Goal: Task Accomplishment & Management: Complete application form

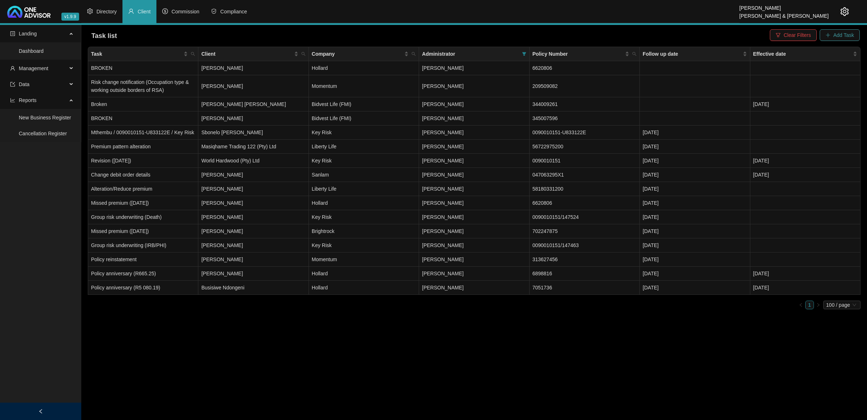
click at [831, 33] on icon "plus" at bounding box center [828, 35] width 5 height 5
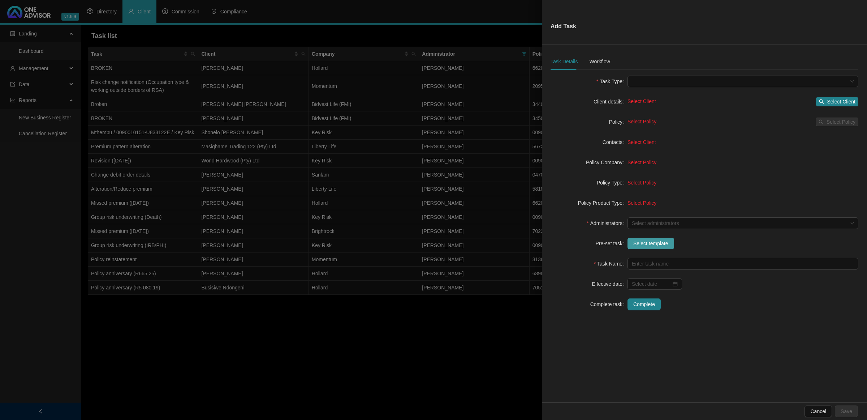
click at [640, 243] on span "Select template" at bounding box center [651, 243] width 35 height 8
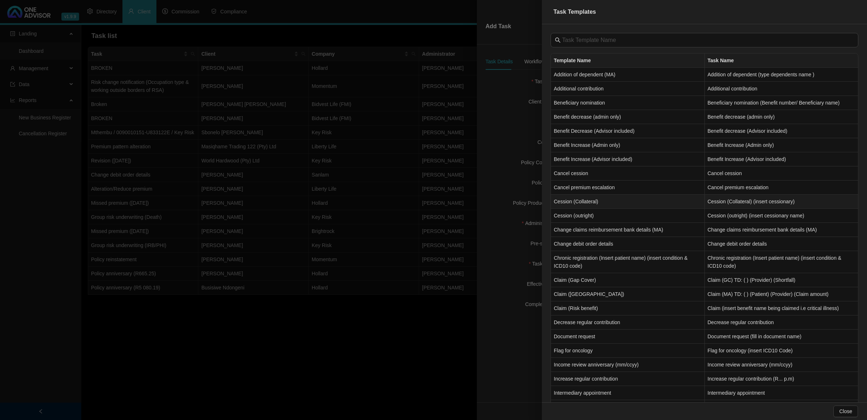
scroll to position [90, 0]
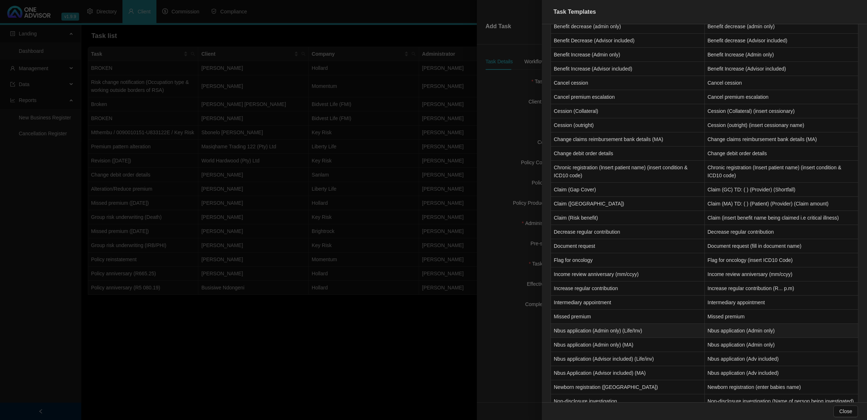
click at [615, 333] on td "Nbus application (Admin only) (Life/Inv)" at bounding box center [628, 330] width 154 height 14
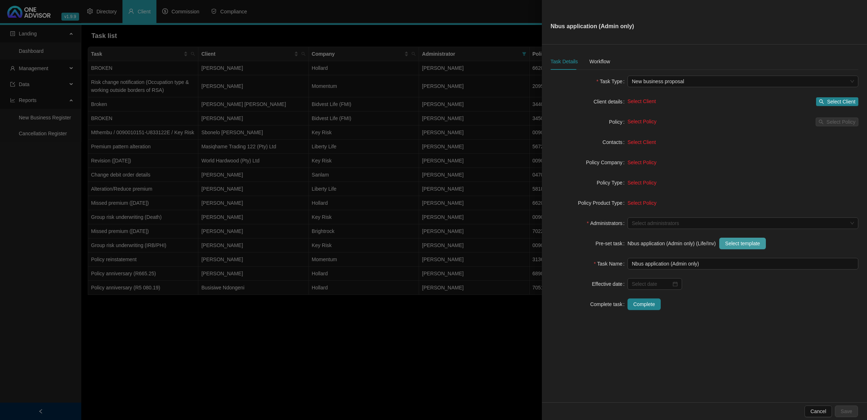
click at [738, 245] on span "Select template" at bounding box center [742, 243] width 35 height 8
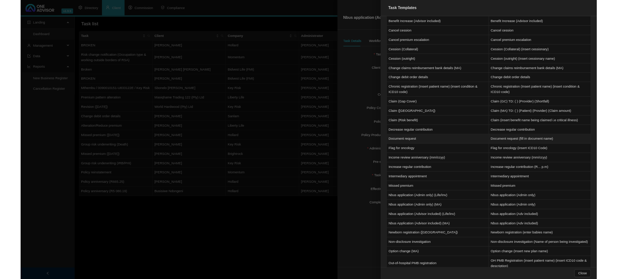
scroll to position [136, 0]
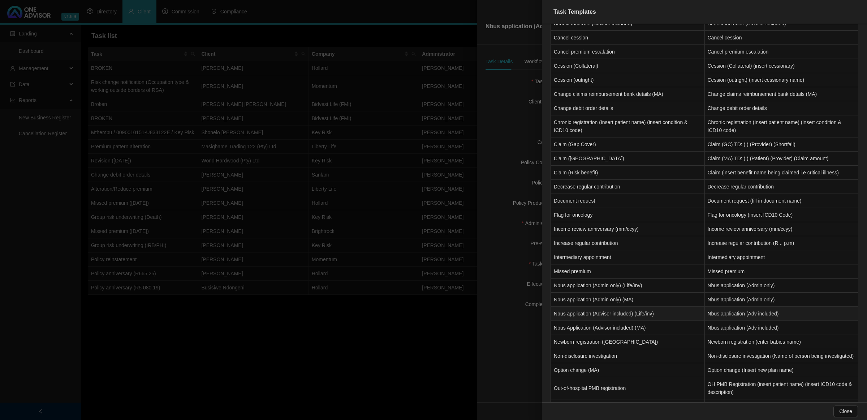
click at [619, 319] on td "Nbus application (Advisor included) (Life/inv)" at bounding box center [628, 313] width 154 height 14
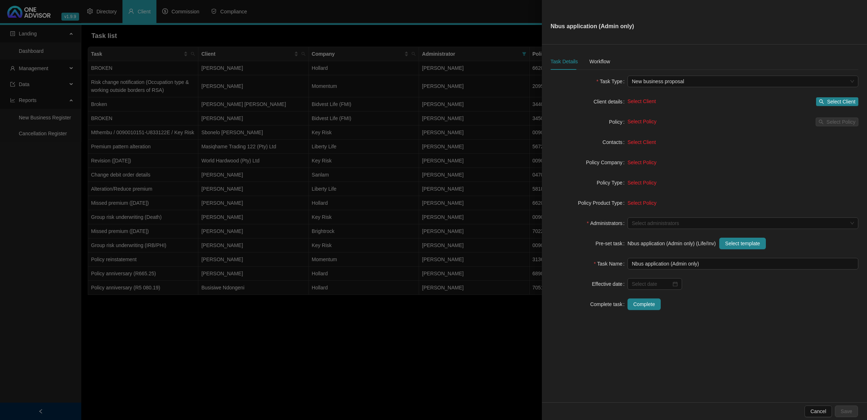
type input "Nbus application (Adv included)"
click at [590, 54] on div "Workflow" at bounding box center [599, 61] width 21 height 17
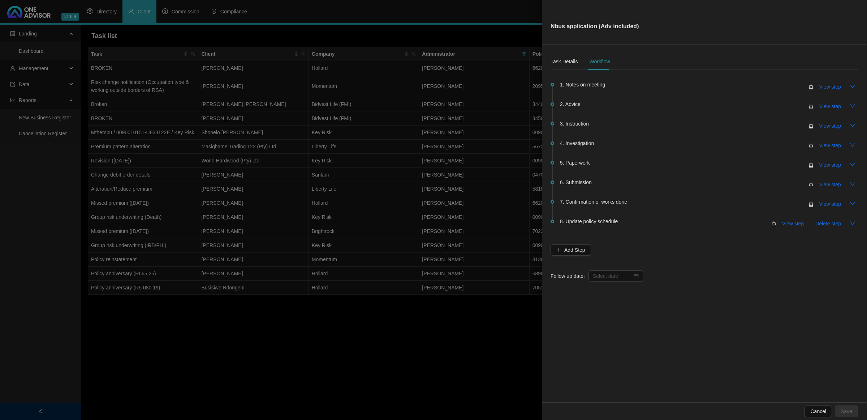
click at [354, 353] on div at bounding box center [433, 210] width 867 height 420
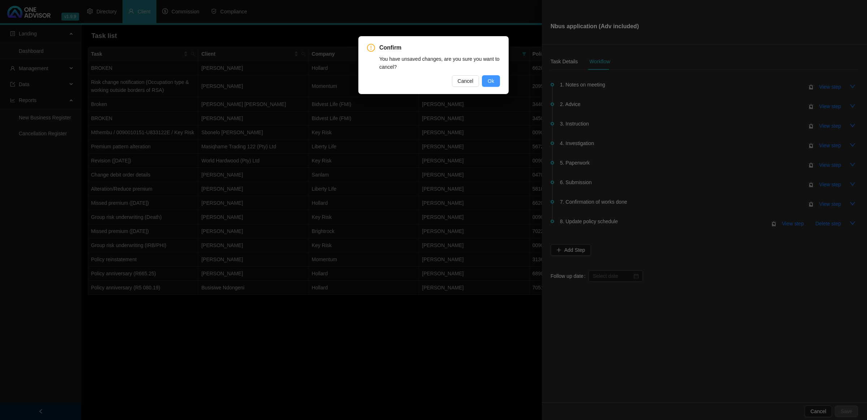
click at [487, 81] on button "Ok" at bounding box center [491, 81] width 18 height 12
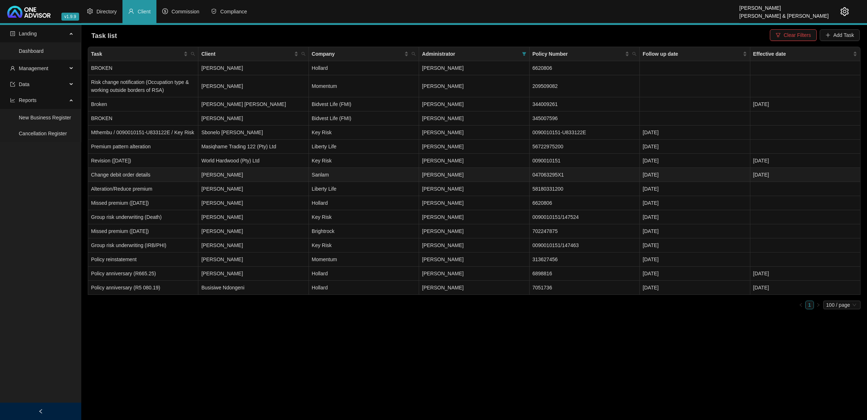
click at [236, 178] on td "Dean Storah" at bounding box center [253, 175] width 110 height 14
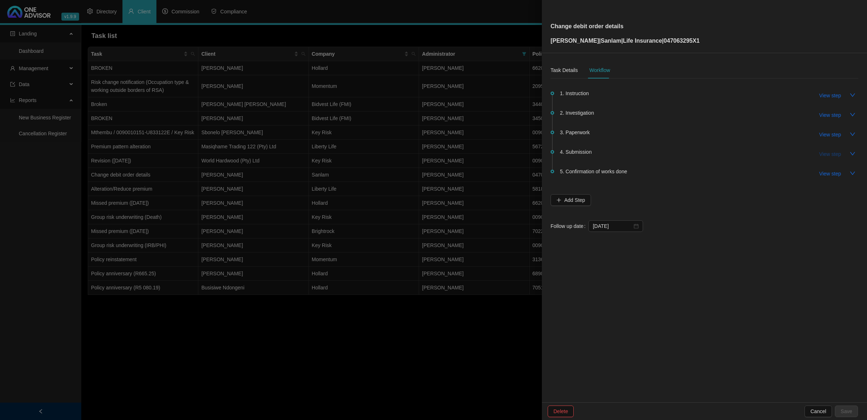
click at [826, 156] on span "View step" at bounding box center [831, 154] width 22 height 8
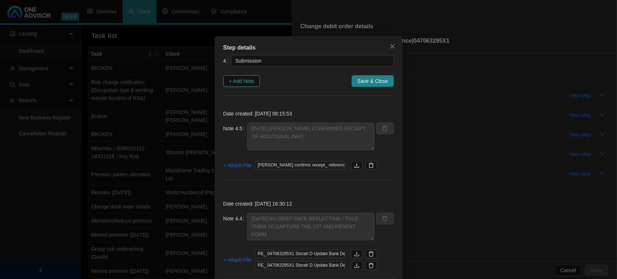
click at [245, 82] on span "+ Add Note" at bounding box center [241, 81] width 25 height 8
type textarea "18/09/2025 SANLAM CONFIRMED RECIEPT OF ADDITIONAL INFO"
type textarea "17/09/2025 NO DEBIT DATE REFLECTING / TOLD THEM TO CAPTURE THE 1ST AND RESENT F…"
type textarea "10/09/205 - INFORMED THE CLIENT OF THE DATE SANLAM HAS GIVEN ME FOR COMPLETION"
type textarea "08/09/2025 SANLAM CONFIRMED THEY RECEIVED THE REQUEST AND IT SHOULD BE FINILIZE…"
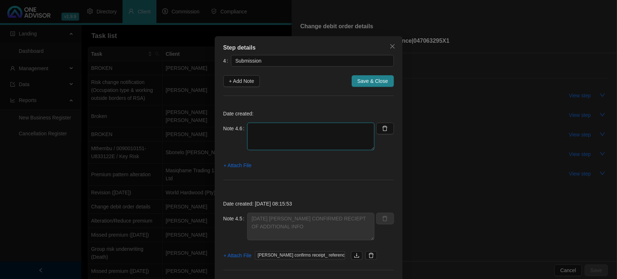
click at [317, 134] on textarea at bounding box center [310, 136] width 127 height 27
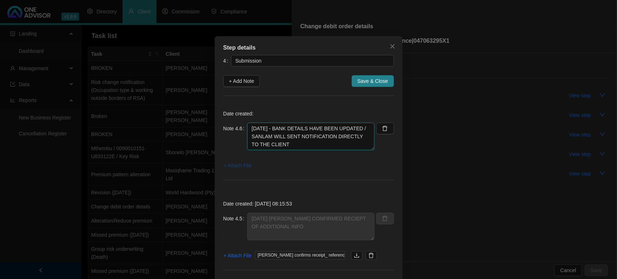
type textarea "19/09/2025 - BANK DETAILS HAVE BEEN UPDATED / SANLAM WILL SENT NOTIFICATION DIR…"
click at [245, 163] on span "+ Attach File" at bounding box center [238, 165] width 28 height 8
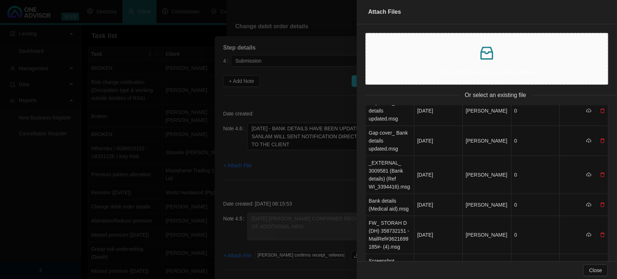
scroll to position [0, 0]
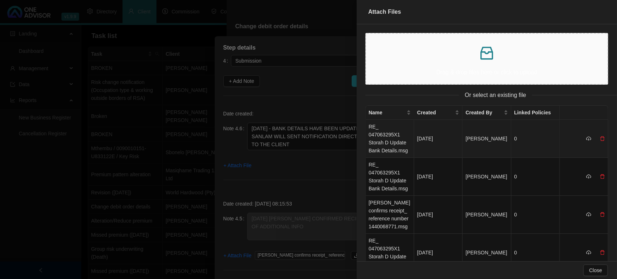
click at [396, 134] on td "RE_ 047063295X1 Storah D Update Bank Details.msg" at bounding box center [390, 139] width 48 height 38
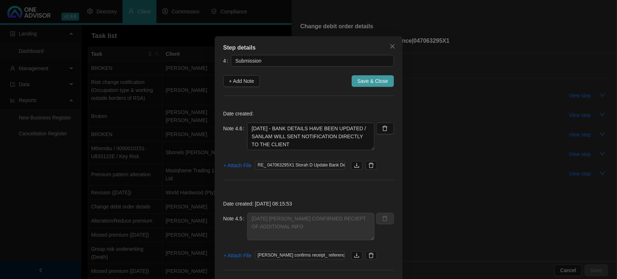
click at [373, 80] on span "Save & Close" at bounding box center [372, 81] width 31 height 8
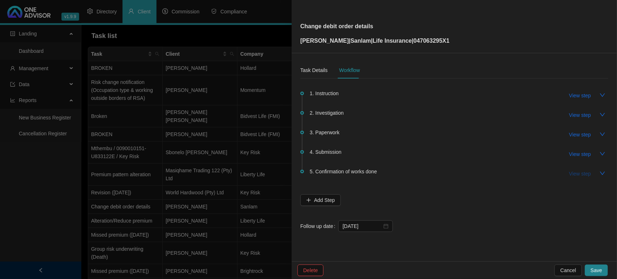
click at [576, 173] on span "View step" at bounding box center [580, 174] width 22 height 8
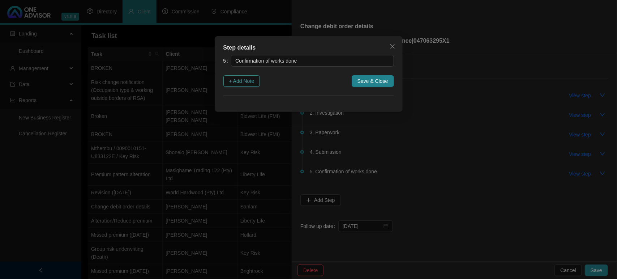
click at [239, 78] on span "+ Add Note" at bounding box center [241, 81] width 25 height 8
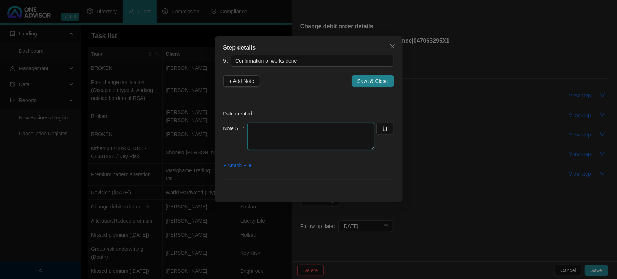
click at [265, 125] on textarea at bounding box center [310, 136] width 127 height 27
type textarea "19/09/2025 EMAILED AND LET THE CLIENT KNOW"
click at [229, 167] on span "+ Attach File" at bounding box center [238, 165] width 28 height 8
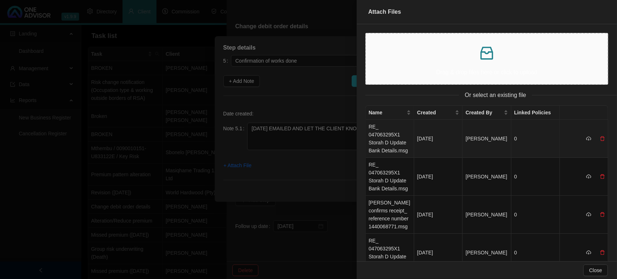
click at [394, 132] on td "RE_ 047063295X1 Storah D Update Bank Details.msg" at bounding box center [390, 139] width 48 height 38
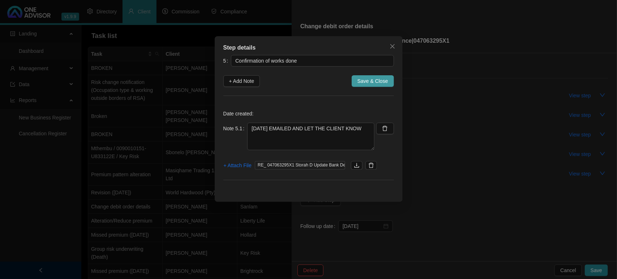
click at [374, 81] on span "Save & Close" at bounding box center [372, 81] width 31 height 8
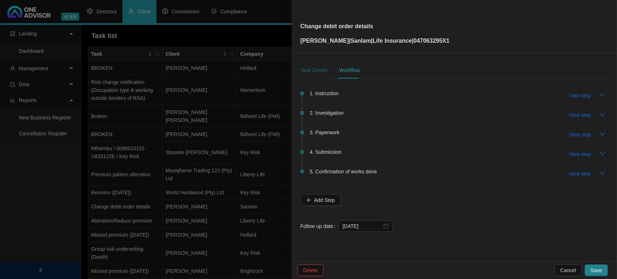
click at [321, 68] on div "Task Details" at bounding box center [313, 70] width 27 height 8
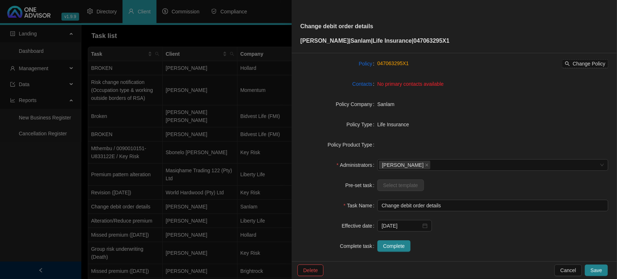
scroll to position [75, 0]
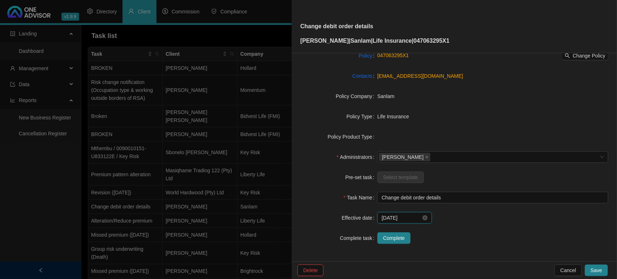
click at [409, 216] on input "2025-10-01" at bounding box center [401, 218] width 39 height 8
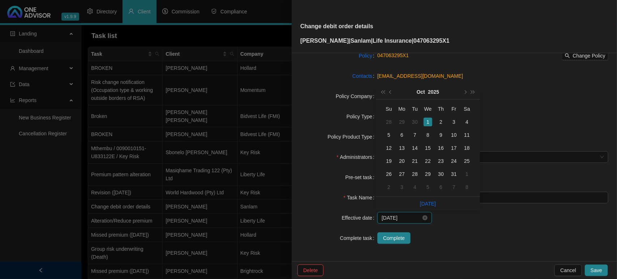
click at [409, 216] on input "2025-10-01" at bounding box center [401, 218] width 39 height 8
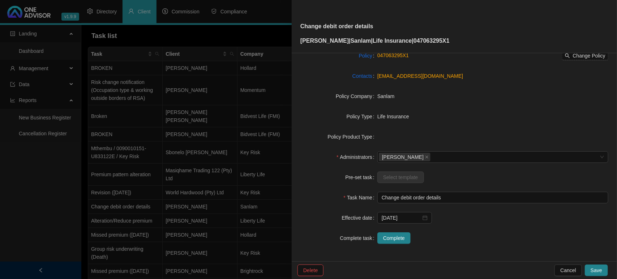
click at [493, 221] on div "2025-10-01" at bounding box center [492, 218] width 231 height 12
click at [393, 239] on span "Complete" at bounding box center [394, 238] width 22 height 8
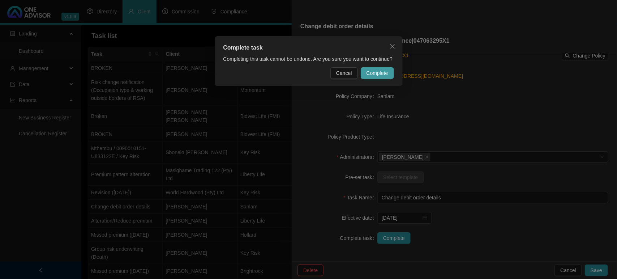
click at [385, 72] on span "Complete" at bounding box center [377, 73] width 22 height 8
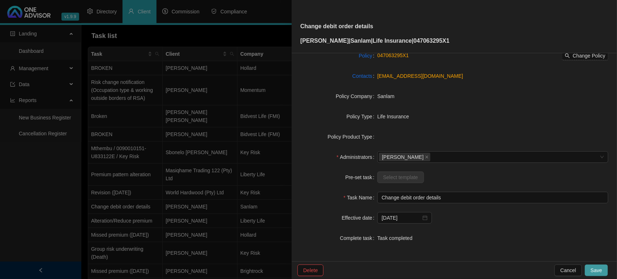
click at [599, 274] on span "Save" at bounding box center [597, 270] width 12 height 8
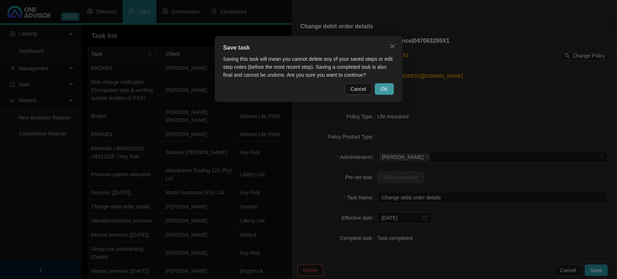
click at [387, 89] on span "OK" at bounding box center [384, 89] width 7 height 8
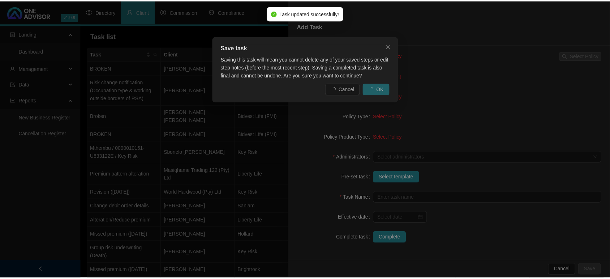
scroll to position [66, 0]
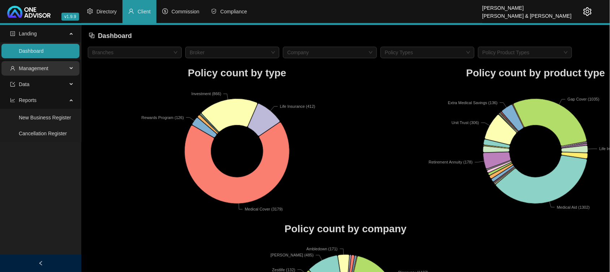
click at [64, 66] on span "Management" at bounding box center [38, 68] width 57 height 14
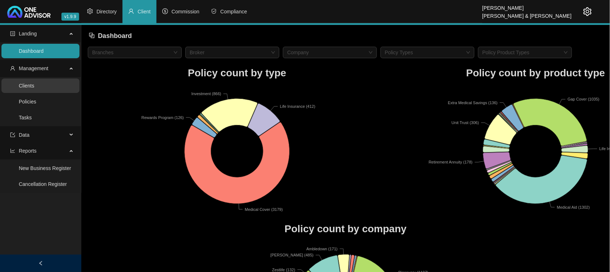
click at [34, 83] on link "Clients" at bounding box center [27, 86] width 16 height 6
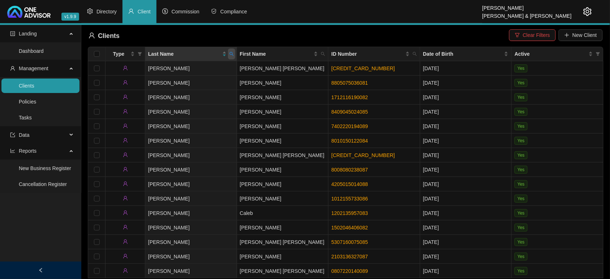
click at [229, 58] on span at bounding box center [231, 53] width 7 height 11
type input "storah"
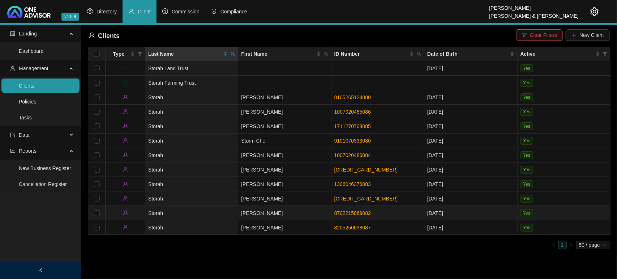
click at [337, 213] on link "8702215069082" at bounding box center [352, 213] width 37 height 6
